Goal: Check status: Check status

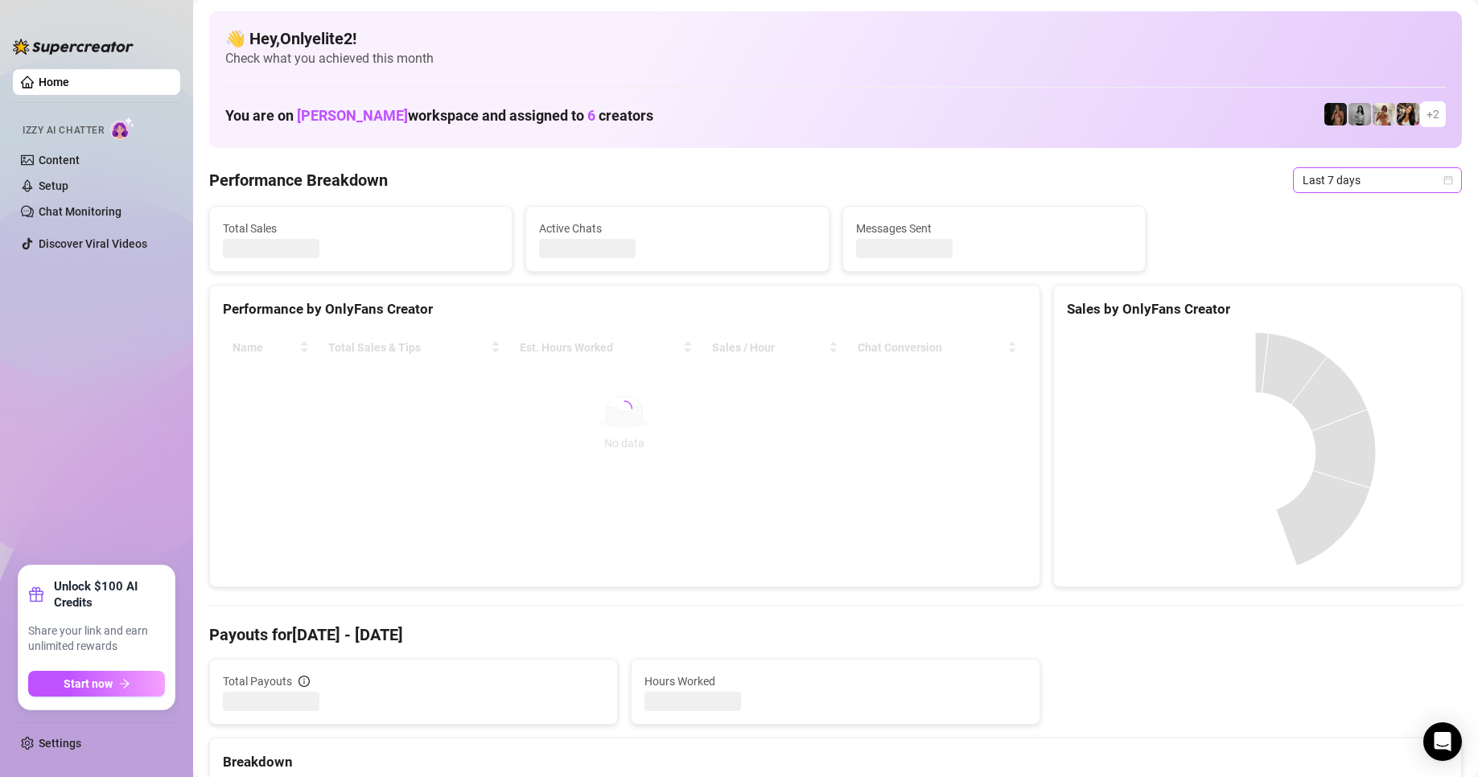
click at [1421, 181] on span "Last 7 days" at bounding box center [1377, 180] width 150 height 24
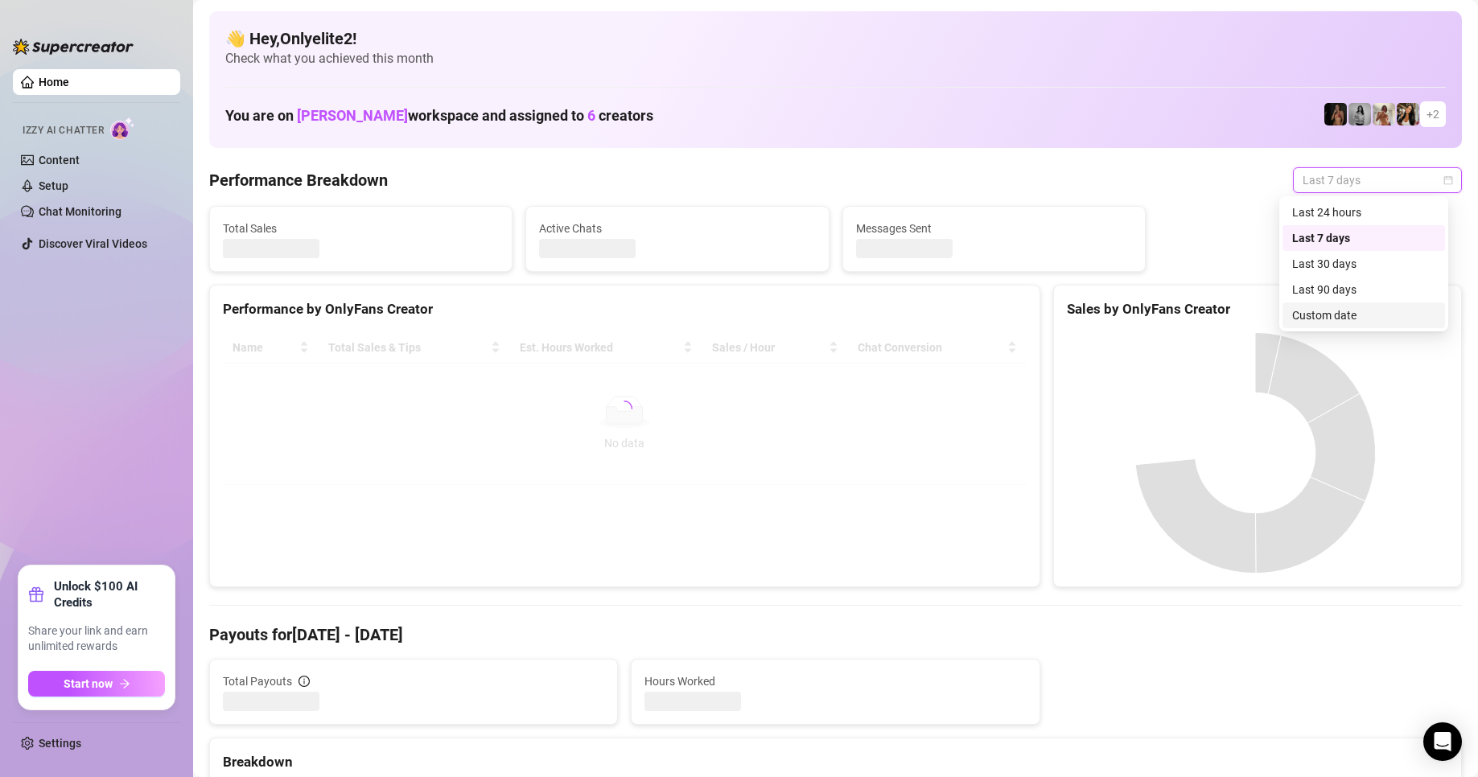
click at [1327, 314] on div "Custom date" at bounding box center [1363, 315] width 143 height 18
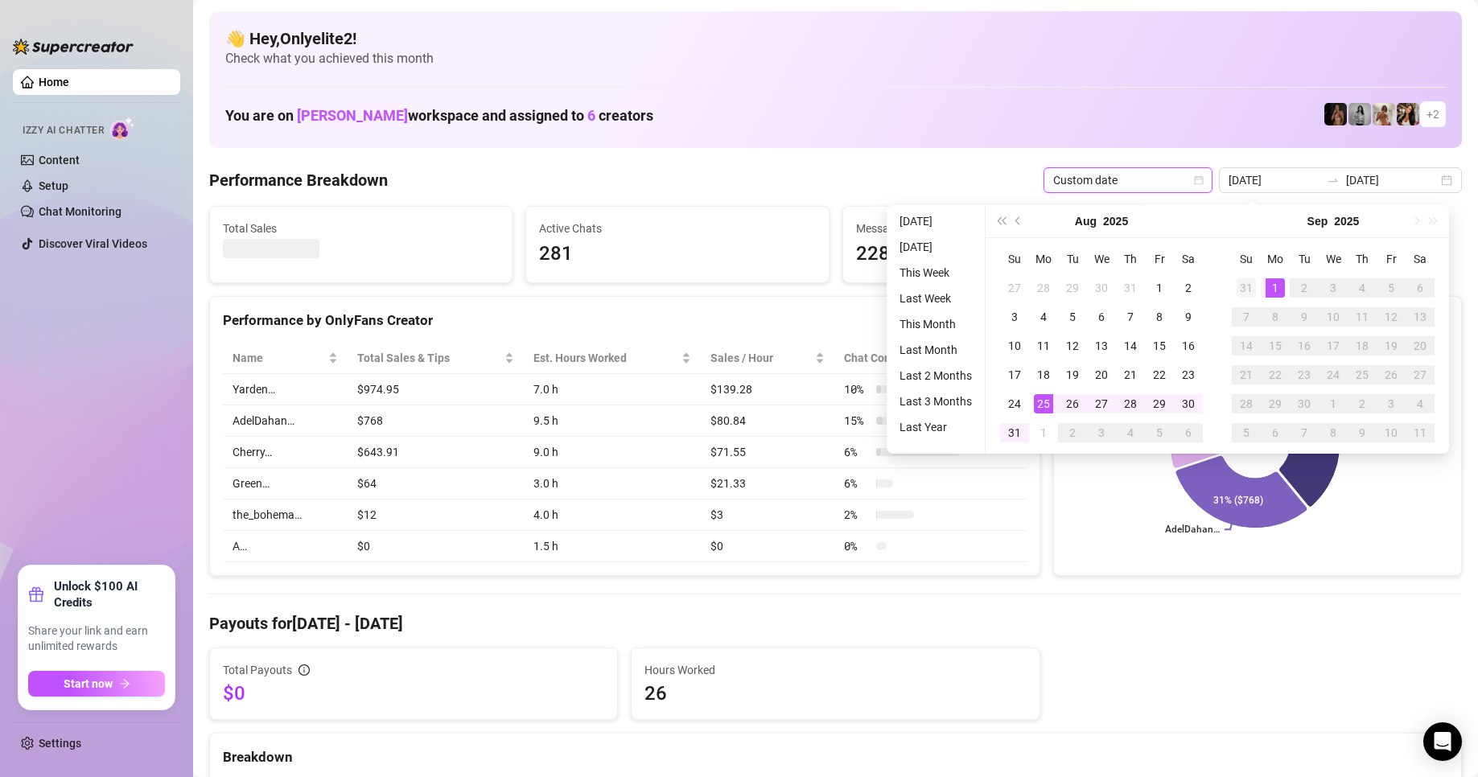
type input "[DATE]"
click at [1243, 286] on div "31" at bounding box center [1245, 287] width 19 height 19
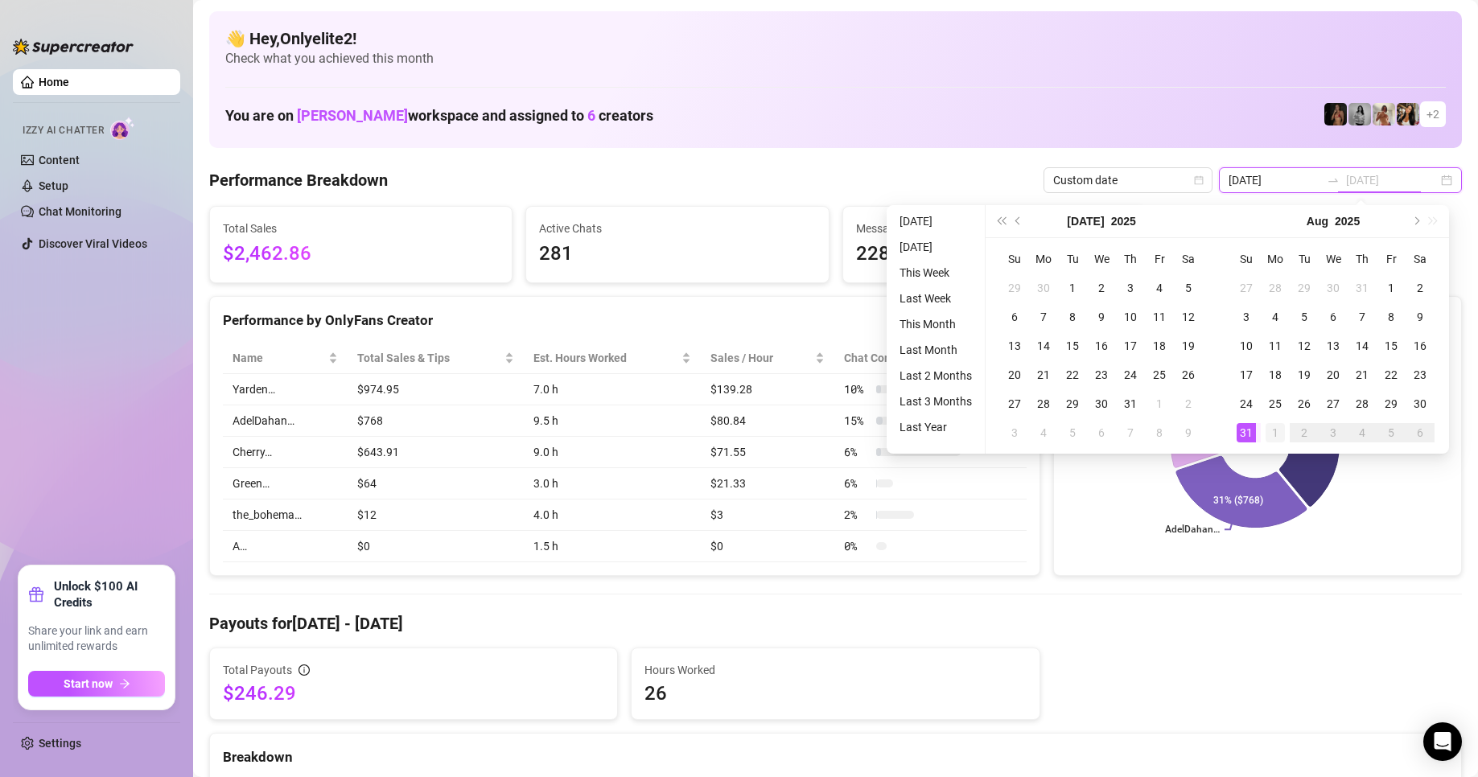
type input "[DATE]"
click at [1269, 429] on div "1" at bounding box center [1274, 432] width 19 height 19
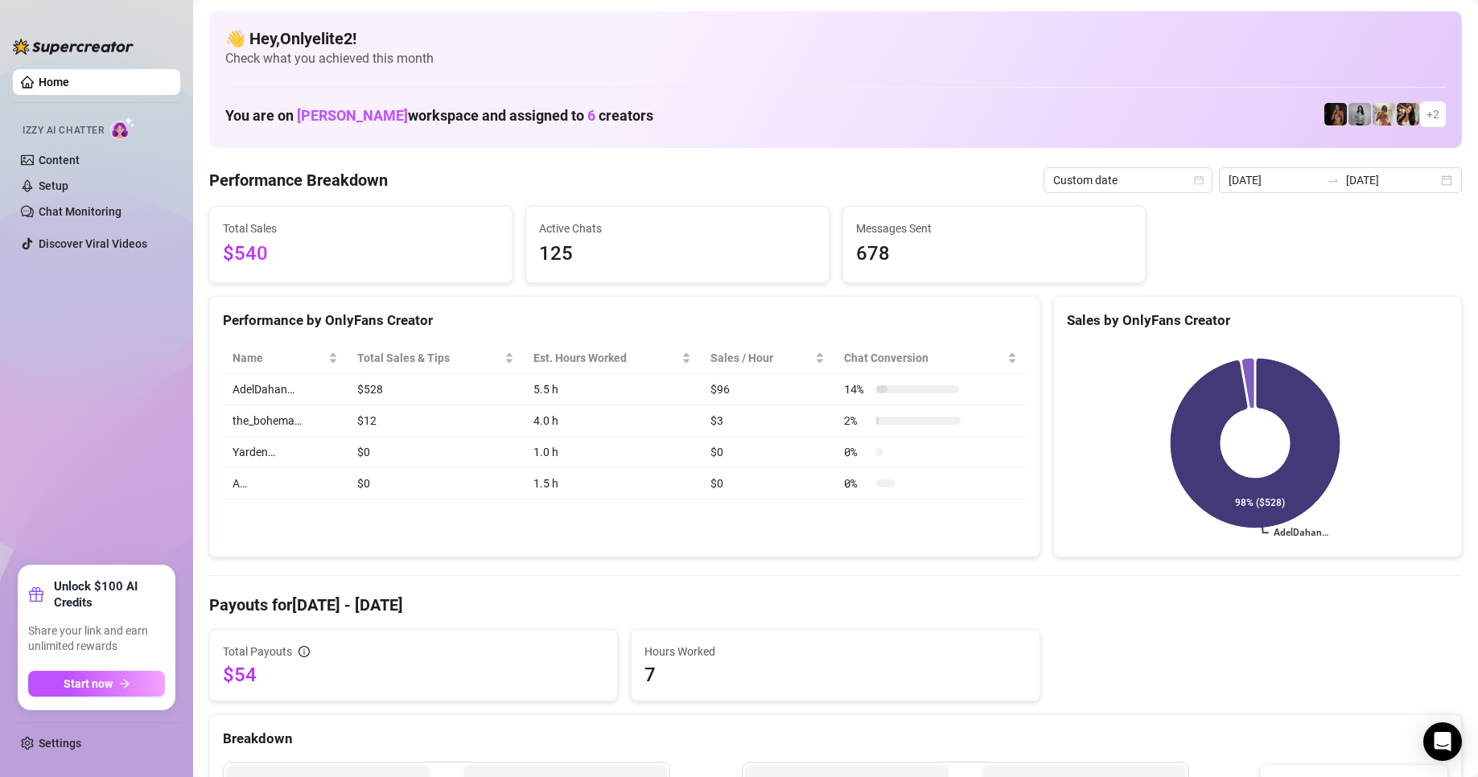
click at [266, 239] on span "$540" at bounding box center [361, 254] width 276 height 31
click at [1421, 175] on input "[DATE]" at bounding box center [1392, 180] width 92 height 18
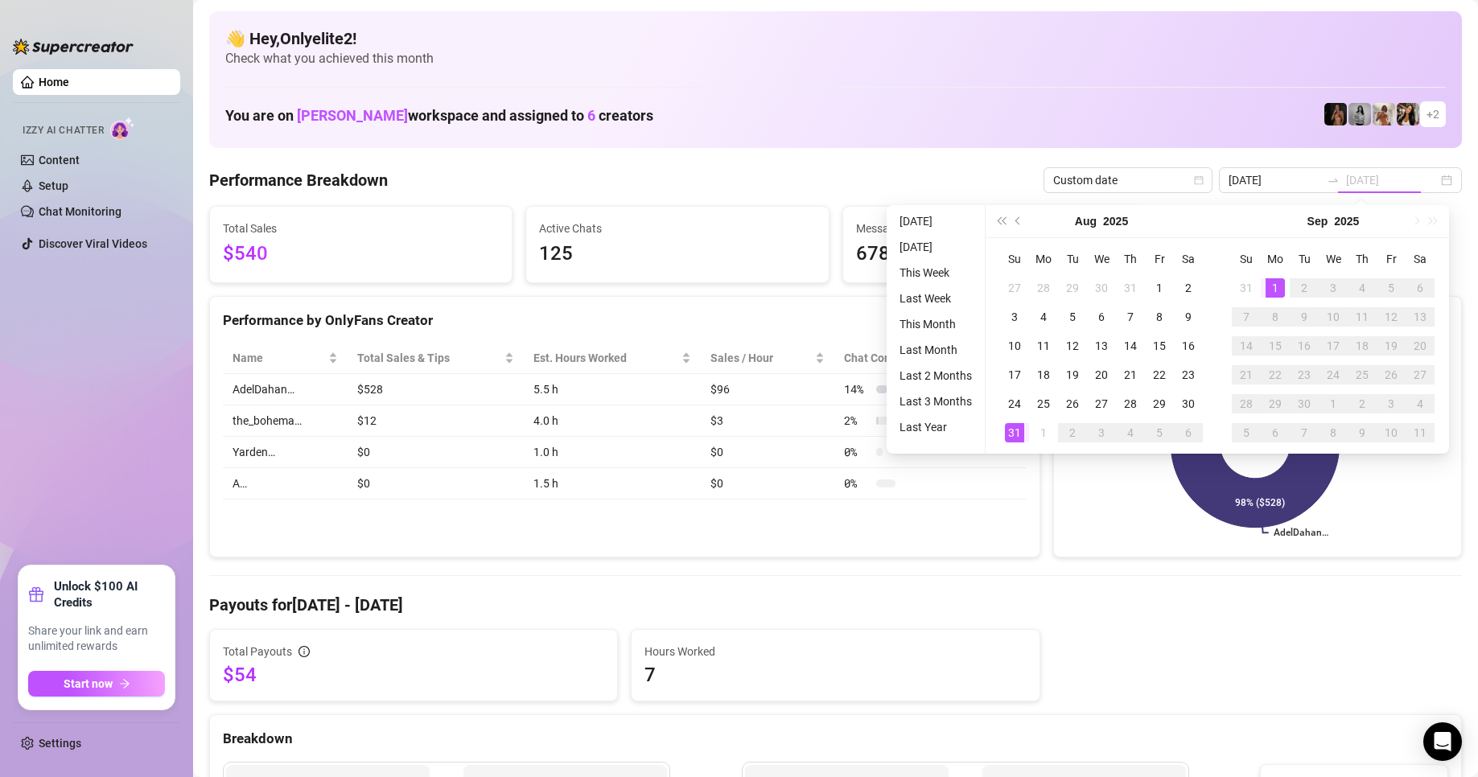
click at [1266, 282] on div "1" at bounding box center [1274, 287] width 19 height 19
type input "[DATE]"
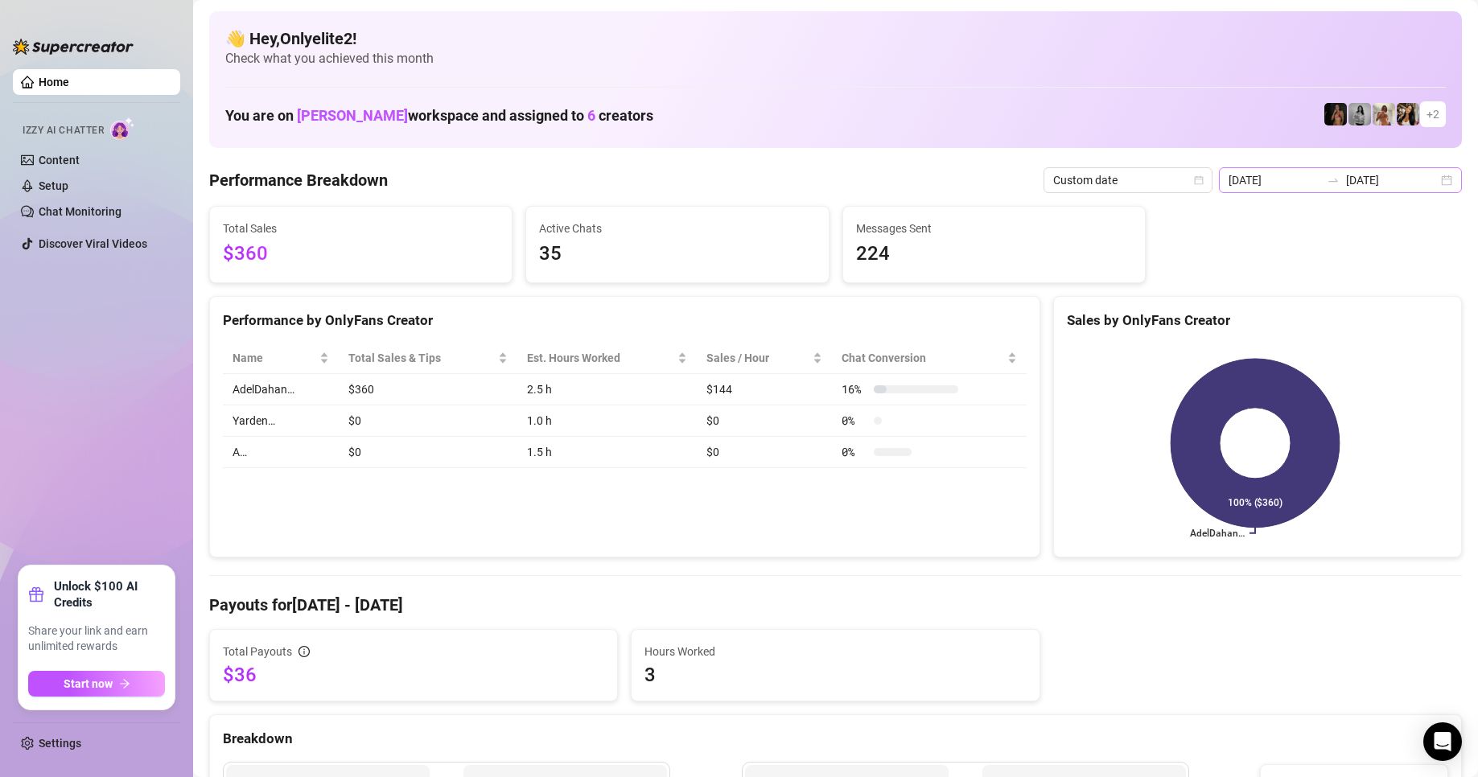
click at [1438, 177] on div "[DATE] [DATE]" at bounding box center [1340, 180] width 243 height 26
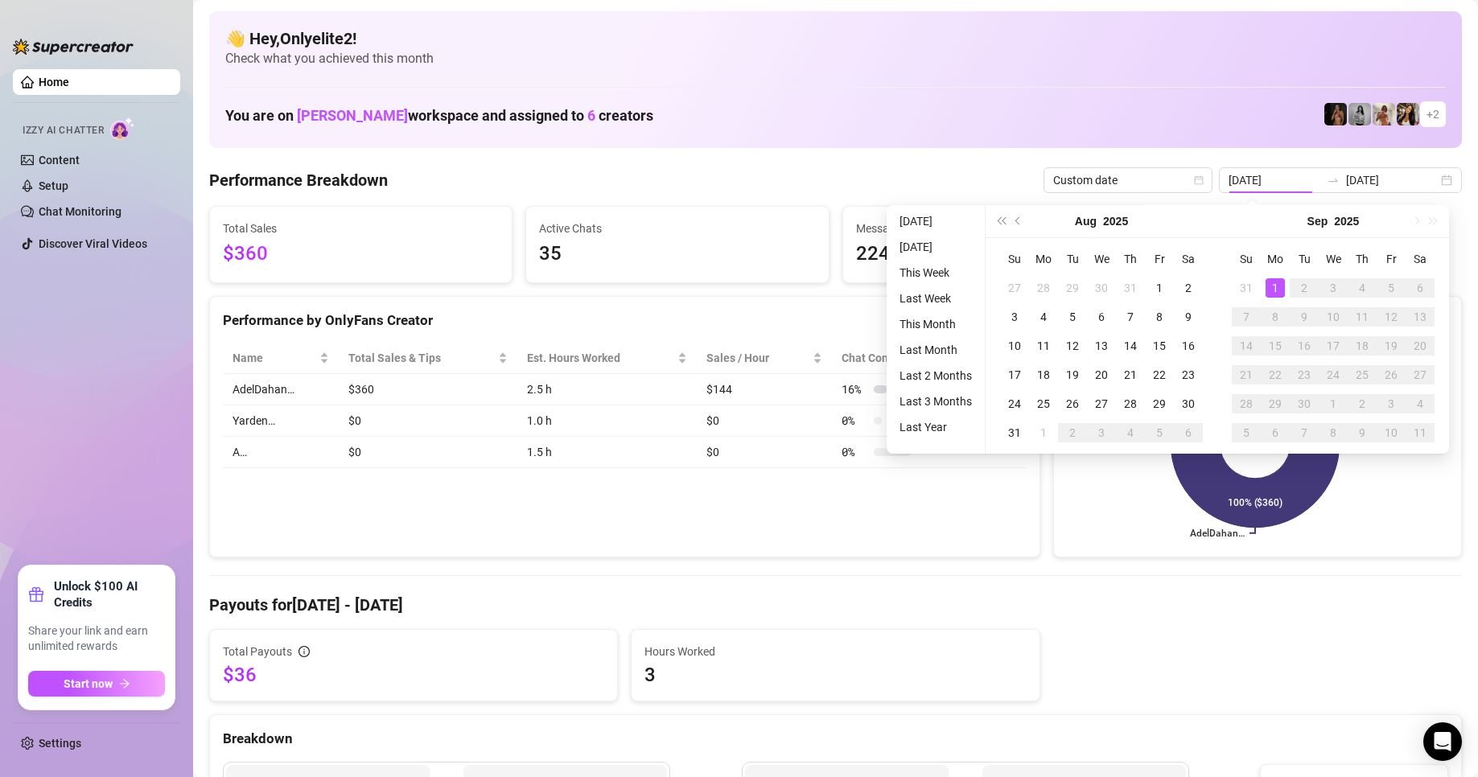
click at [1244, 258] on th "Su" at bounding box center [1246, 259] width 29 height 29
type input "[DATE]"
click at [1242, 274] on td "31" at bounding box center [1246, 288] width 29 height 29
type input "[DATE]"
click at [1279, 431] on div "1" at bounding box center [1274, 432] width 19 height 19
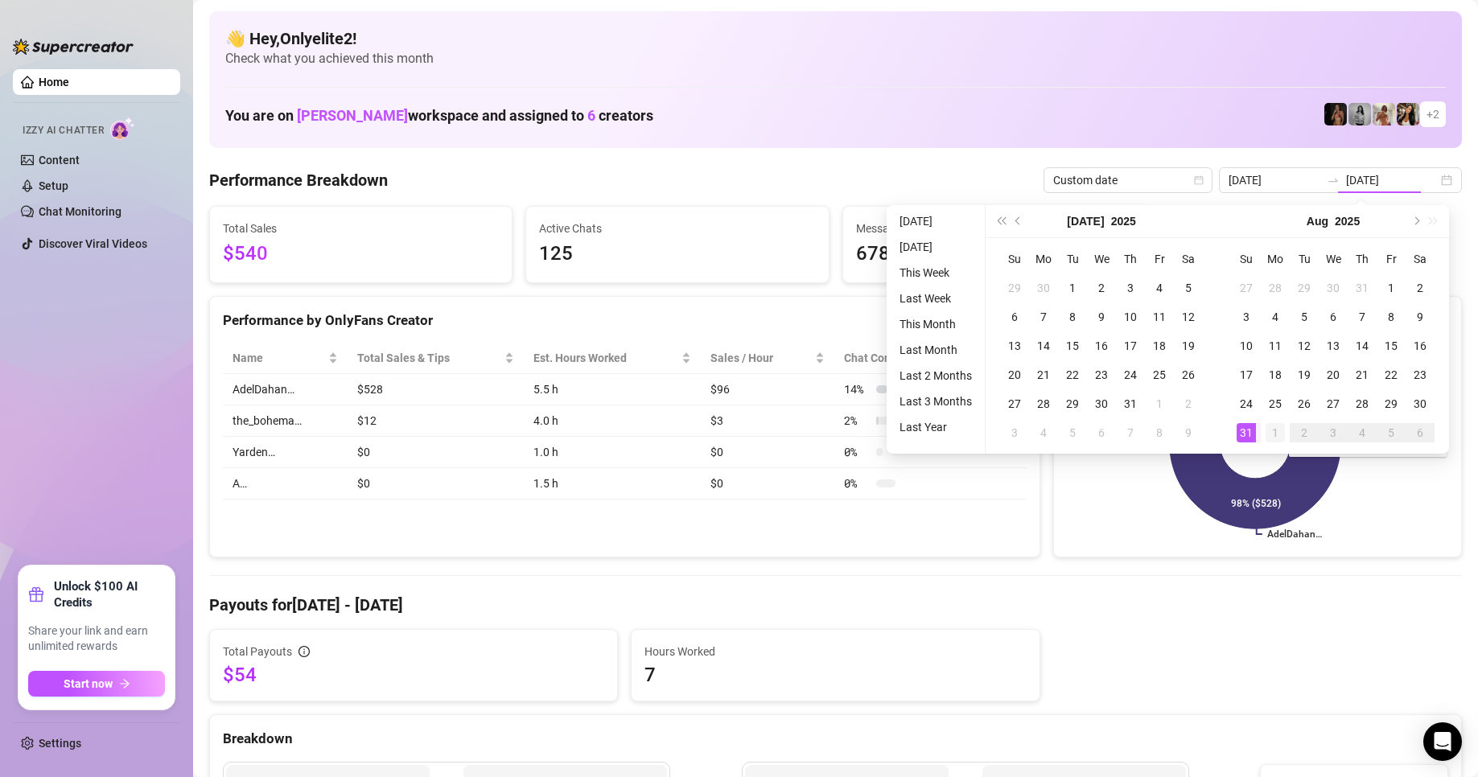
type input "[DATE]"
